Goal: Task Accomplishment & Management: Manage account settings

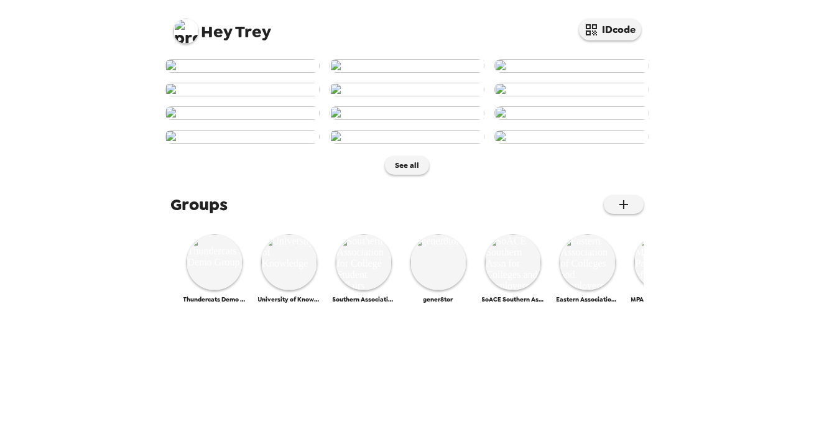
click at [183, 35] on img at bounding box center [185, 31] width 25 height 25
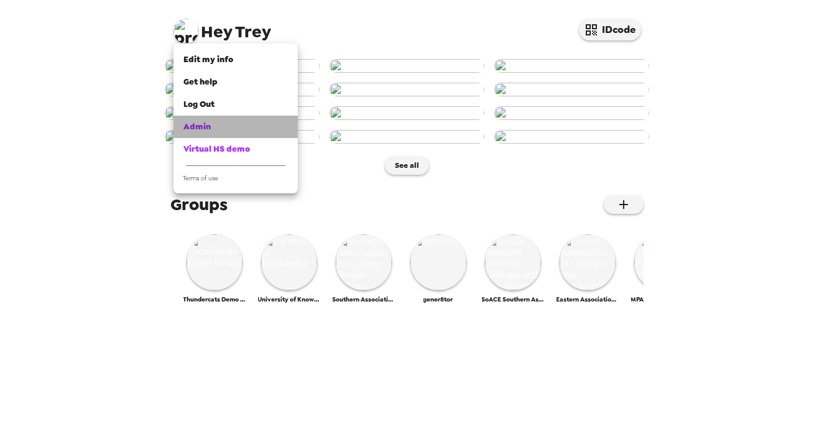
click at [228, 128] on div "Admin" at bounding box center [235, 127] width 104 height 12
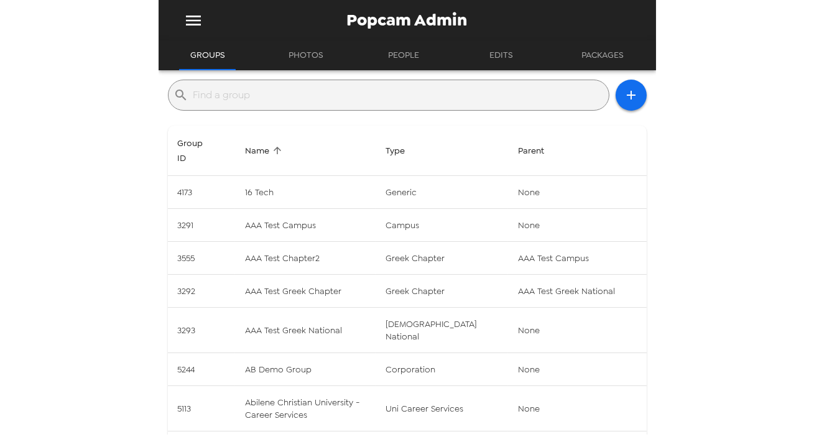
click at [275, 104] on input "text" at bounding box center [398, 95] width 410 height 20
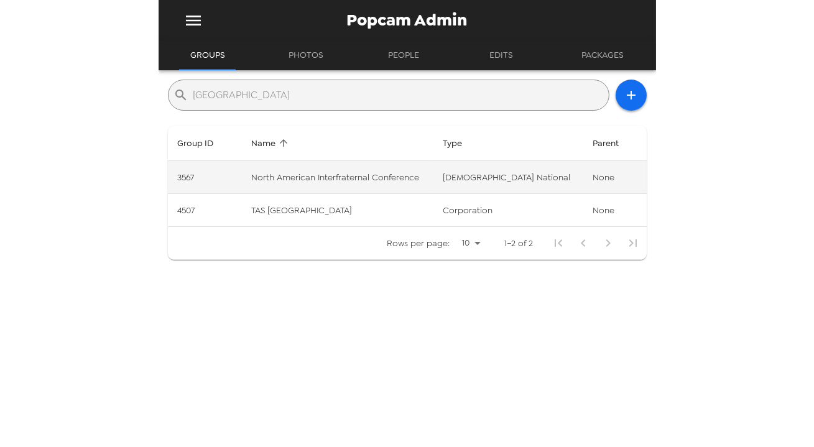
type input "[GEOGRAPHIC_DATA]"
click at [345, 174] on td "North American Interfraternal Conference" at bounding box center [336, 177] width 191 height 33
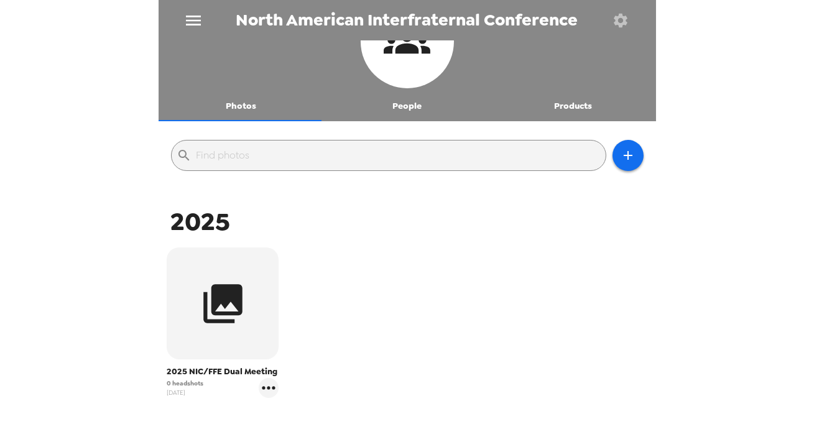
scroll to position [113, 0]
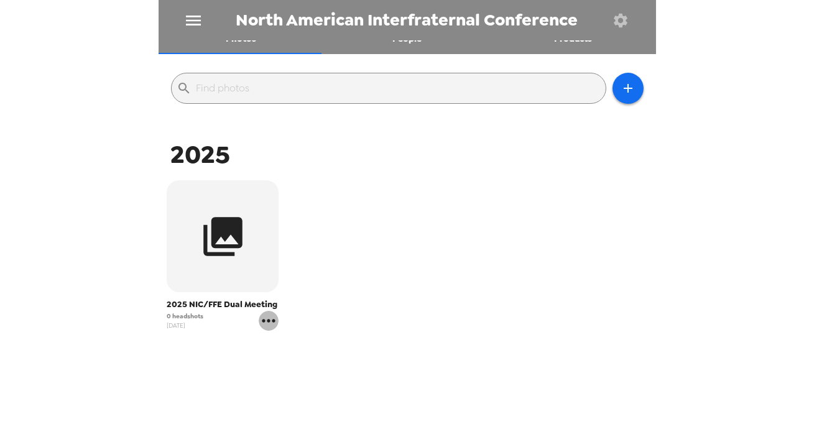
click at [271, 323] on icon "gallery menu" at bounding box center [269, 321] width 20 height 20
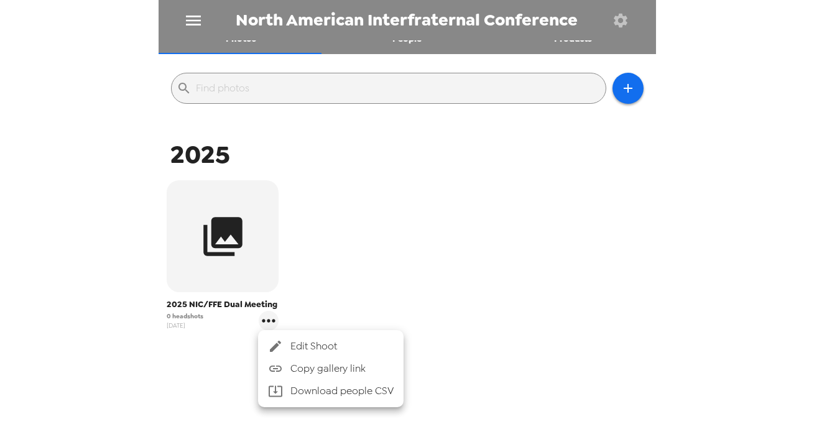
click at [336, 341] on span "Edit Shoot" at bounding box center [341, 346] width 103 height 15
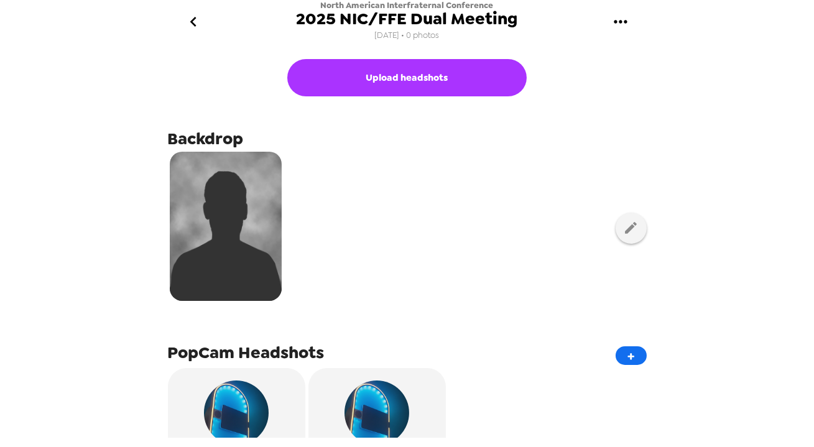
drag, startPoint x: 637, startPoint y: 234, endPoint x: 611, endPoint y: 230, distance: 27.0
click at [637, 234] on div at bounding box center [407, 228] width 479 height 156
drag, startPoint x: 592, startPoint y: 223, endPoint x: 599, endPoint y: 223, distance: 6.2
click at [596, 223] on div at bounding box center [407, 228] width 479 height 156
click at [625, 224] on icon "button" at bounding box center [631, 228] width 12 height 12
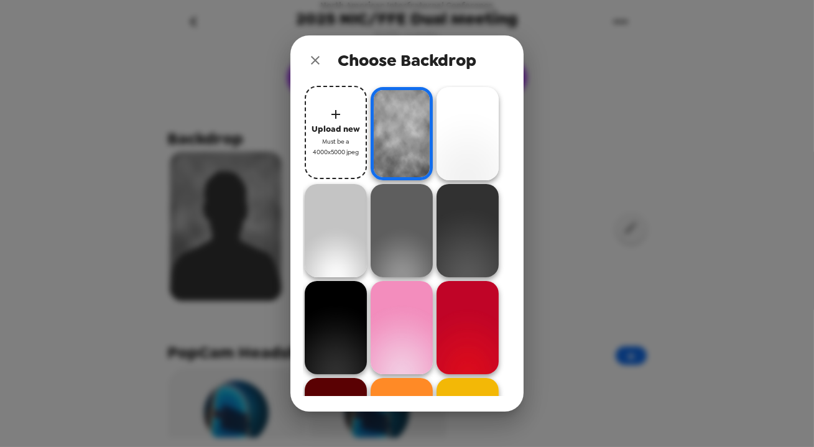
click at [348, 141] on span "Must be a 4000x5000 jpeg" at bounding box center [336, 147] width 50 height 22
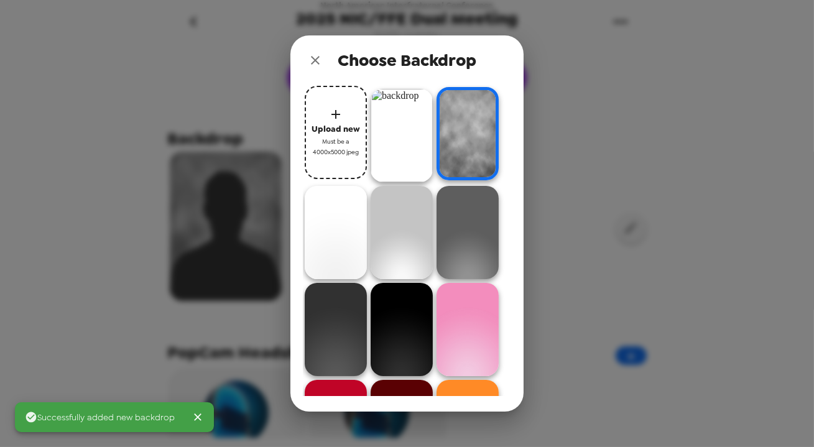
click at [412, 132] on img at bounding box center [402, 135] width 62 height 93
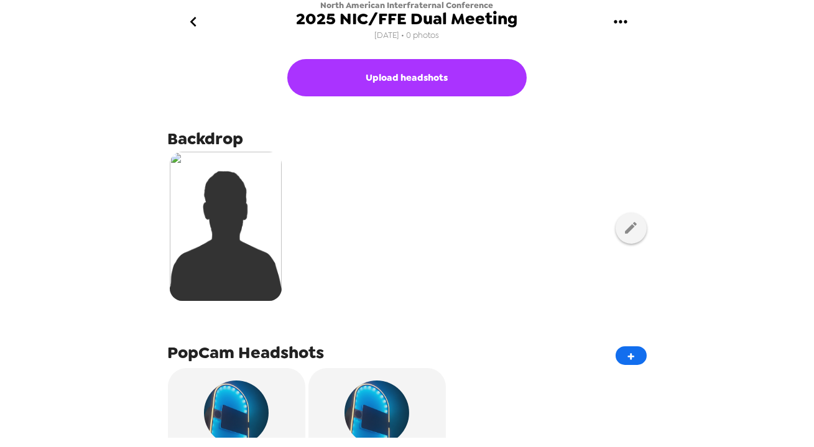
click at [430, 205] on div at bounding box center [407, 228] width 479 height 156
click at [190, 19] on icon "go back" at bounding box center [193, 22] width 20 height 20
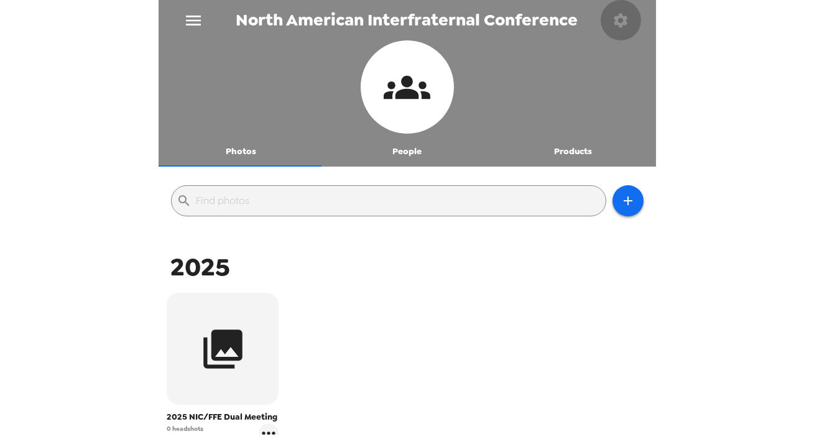
click at [625, 22] on icon "button" at bounding box center [621, 20] width 14 height 14
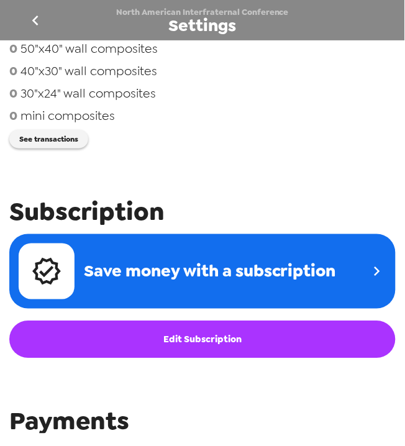
scroll to position [607, 0]
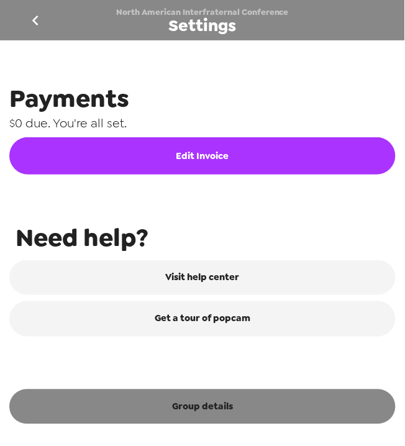
click at [228, 416] on button "Group details" at bounding box center [202, 407] width 387 height 35
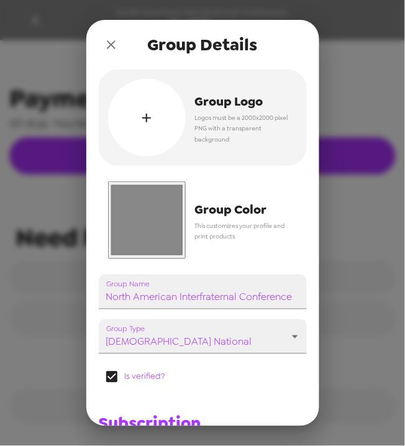
drag, startPoint x: 150, startPoint y: 223, endPoint x: 170, endPoint y: 221, distance: 20.6
click at [150, 223] on input "#888888" at bounding box center [147, 221] width 78 height 78
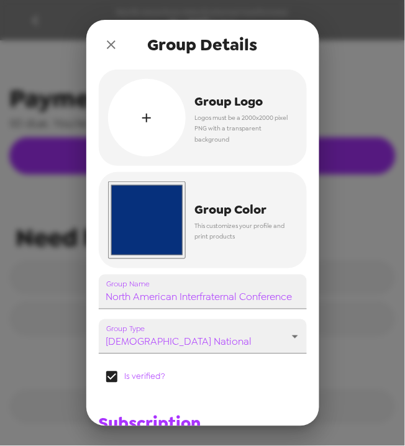
type input "#06307c"
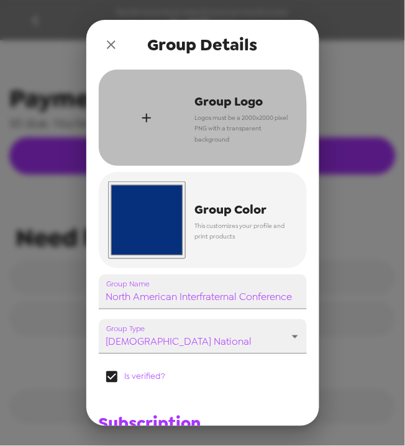
click at [160, 116] on div "button" at bounding box center [147, 118] width 78 height 78
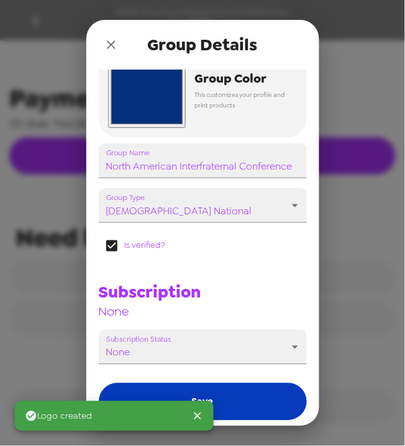
scroll to position [181, 0]
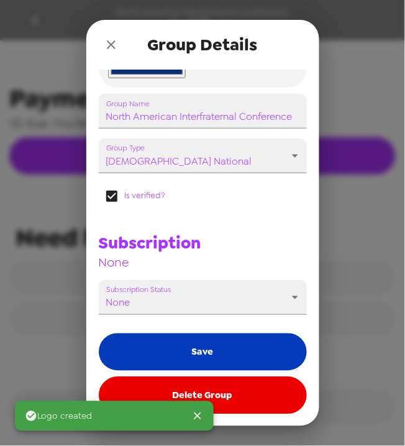
click at [223, 360] on button "Save" at bounding box center [203, 352] width 208 height 37
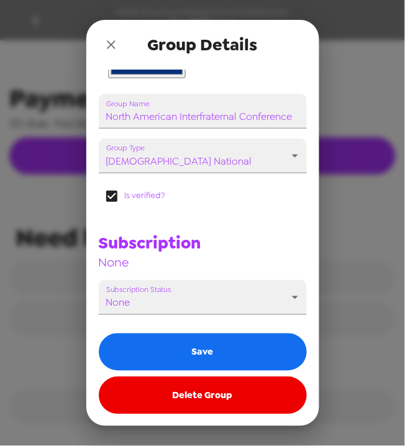
scroll to position [607, 0]
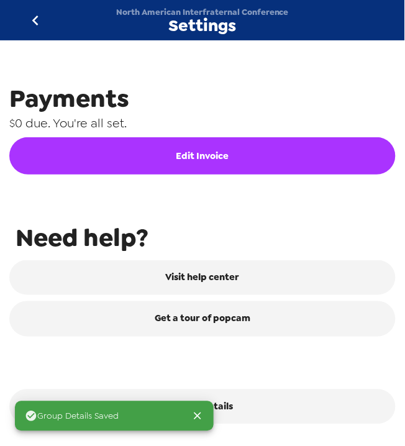
click at [37, 18] on icon "go back" at bounding box center [35, 21] width 20 height 20
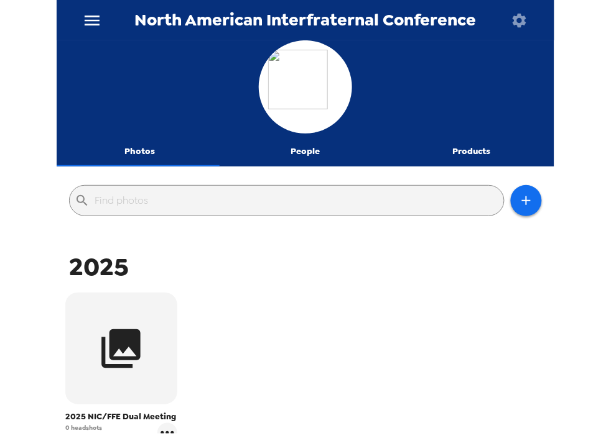
click at [366, 281] on div "2025" at bounding box center [305, 267] width 491 height 33
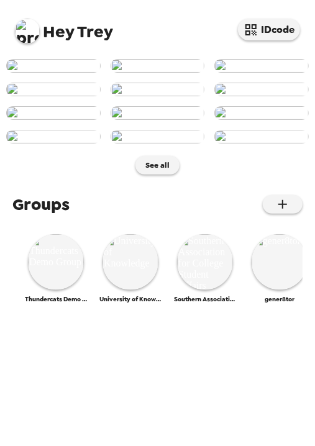
click at [27, 28] on img at bounding box center [27, 31] width 25 height 25
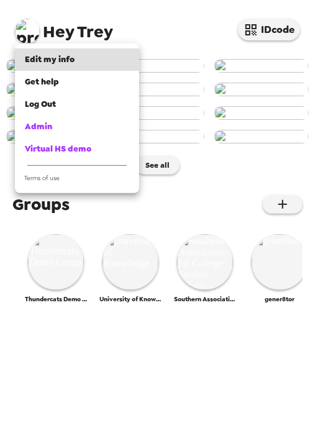
click at [34, 24] on div at bounding box center [157, 223] width 315 height 446
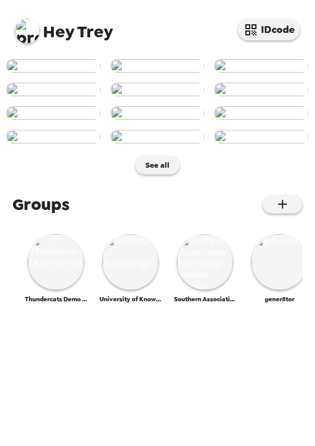
scroll to position [290, 0]
click at [30, 290] on img at bounding box center [56, 262] width 56 height 56
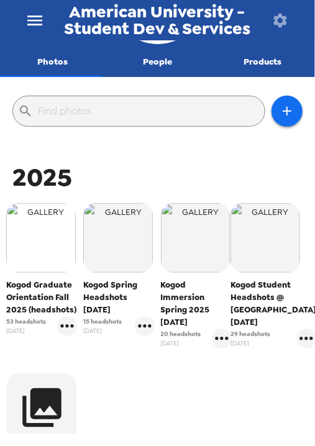
scroll to position [113, 0]
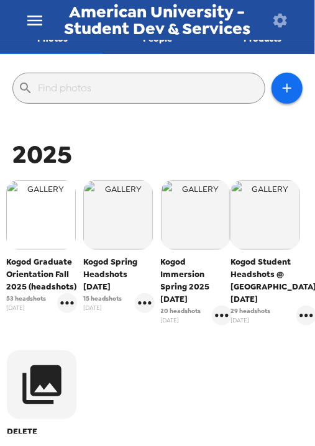
click at [35, 211] on img "button" at bounding box center [41, 215] width 70 height 70
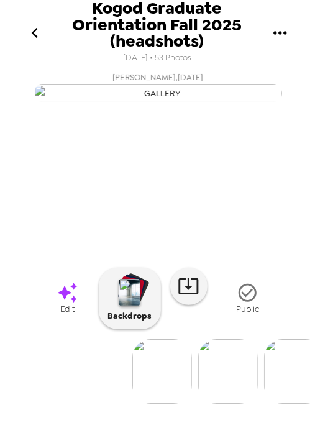
scroll to position [84, 0]
click at [239, 404] on img at bounding box center [228, 371] width 60 height 65
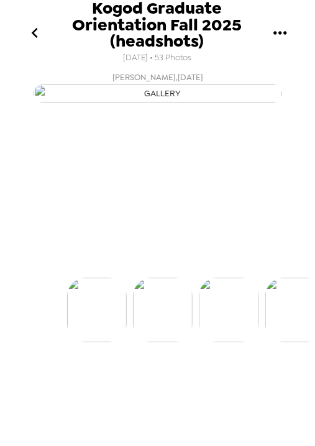
scroll to position [0, 66]
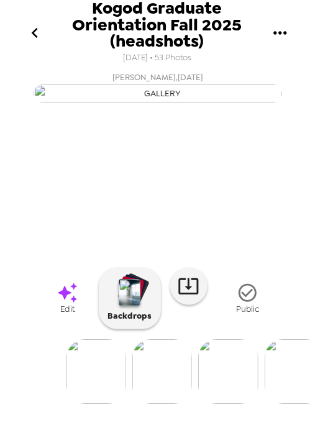
click at [247, 404] on img at bounding box center [228, 371] width 60 height 65
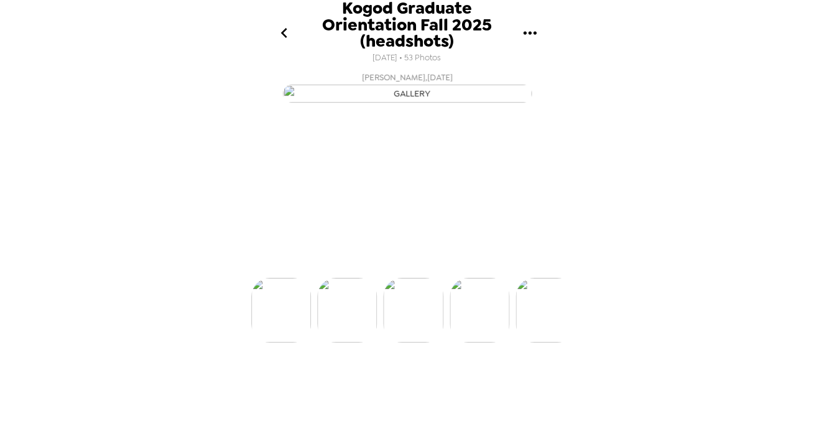
scroll to position [0, 132]
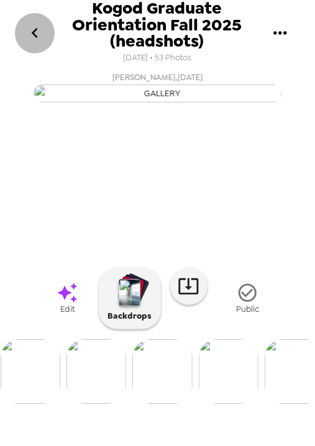
click at [34, 24] on icon "go back" at bounding box center [35, 33] width 20 height 20
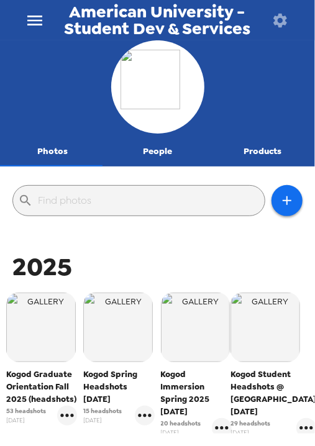
click at [155, 154] on button "People" at bounding box center [157, 152] width 105 height 30
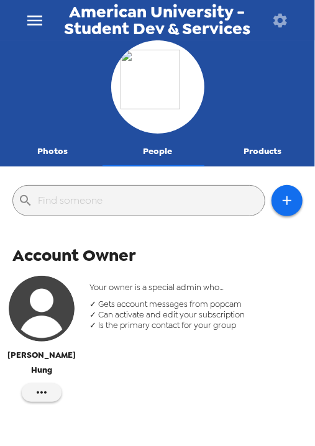
click at [46, 321] on img "button" at bounding box center [42, 309] width 66 height 66
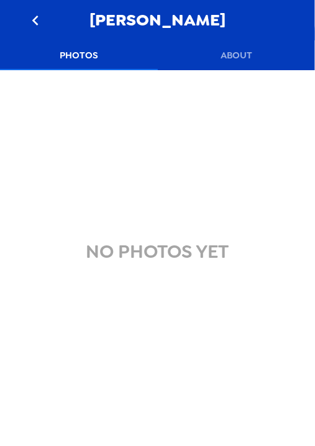
click at [243, 50] on button "About" at bounding box center [237, 55] width 158 height 30
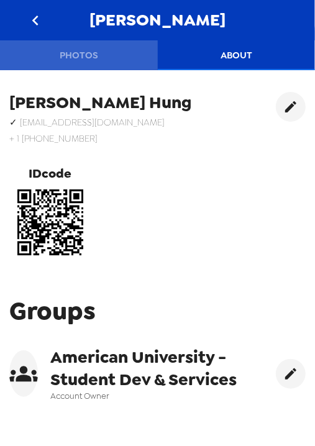
click at [77, 50] on button "Photos" at bounding box center [79, 55] width 158 height 30
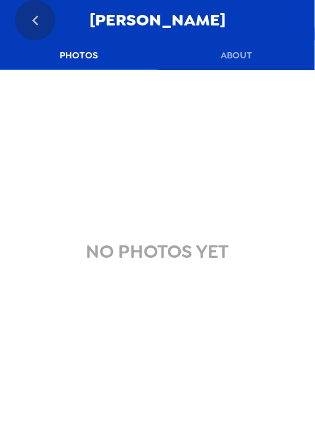
click at [35, 6] on button "go back" at bounding box center [35, 20] width 40 height 40
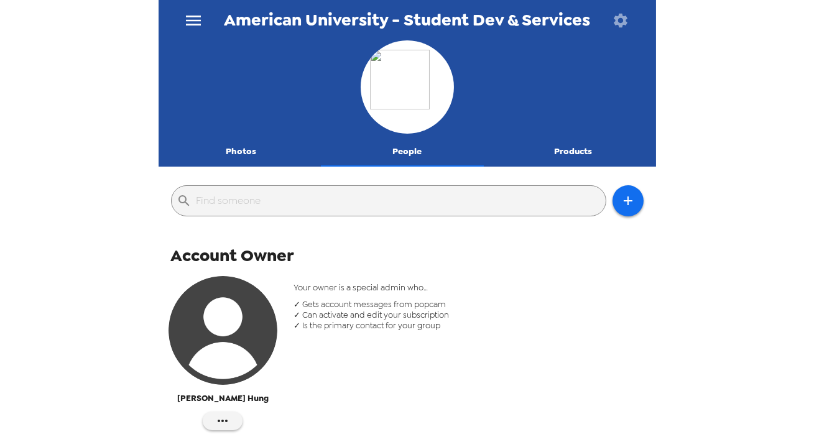
click at [246, 150] on button "Photos" at bounding box center [242, 152] width 166 height 30
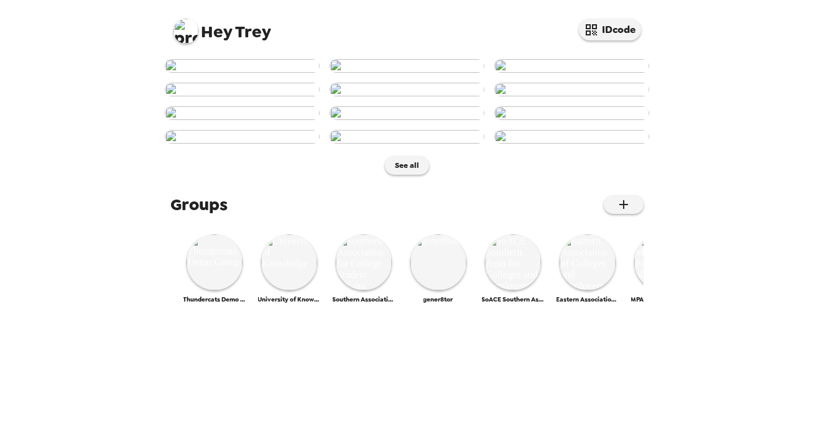
click at [221, 73] on img at bounding box center [242, 66] width 155 height 14
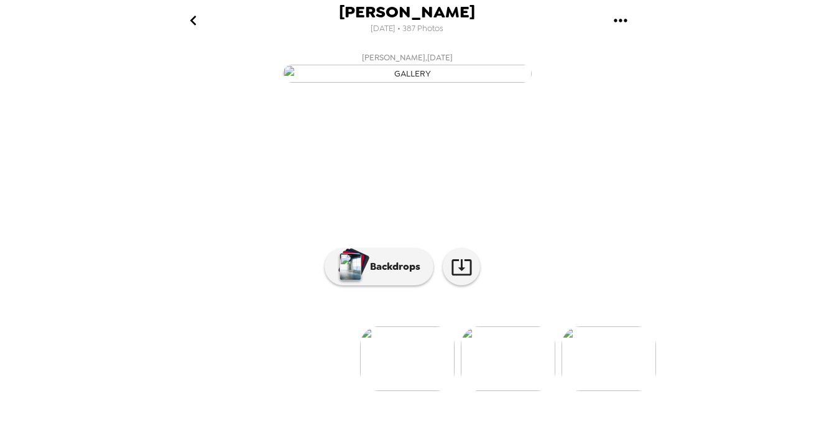
click at [190, 16] on icon "go back" at bounding box center [193, 21] width 20 height 20
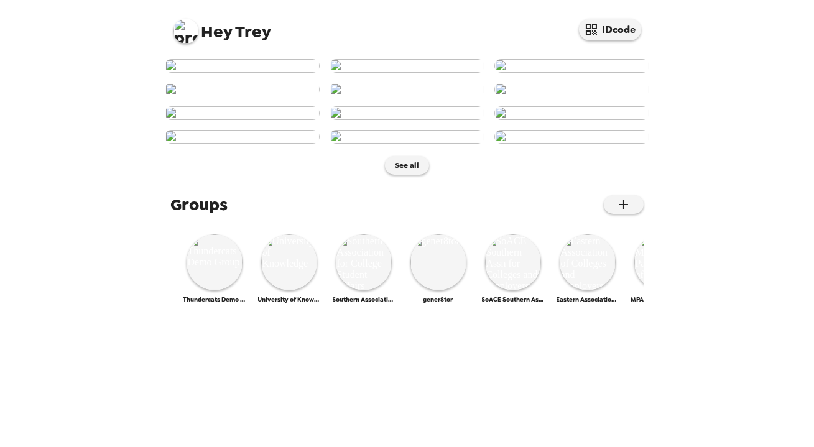
click at [813, 185] on div "Hey Trey IDcode See all Groups Thundercats Demo Group University of Knowledge S…" at bounding box center [407, 223] width 814 height 447
